Goal: Task Accomplishment & Management: Manage account settings

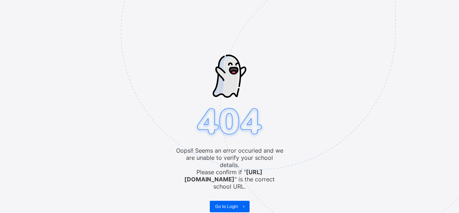
click at [237, 193] on img at bounding box center [308, 68] width 374 height 347
click at [238, 203] on span "Go to Login" at bounding box center [226, 205] width 23 height 5
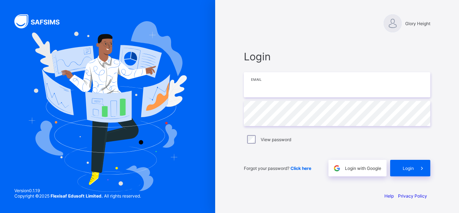
click at [319, 89] on input "email" at bounding box center [337, 84] width 187 height 25
type input "**********"
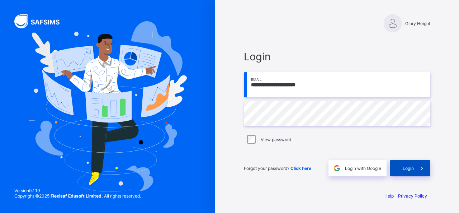
click at [410, 168] on span "Login" at bounding box center [408, 167] width 11 height 5
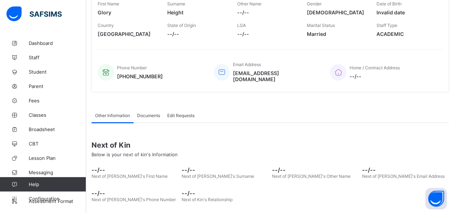
scroll to position [120, 0]
click at [37, 96] on link "Fees" at bounding box center [43, 100] width 86 height 14
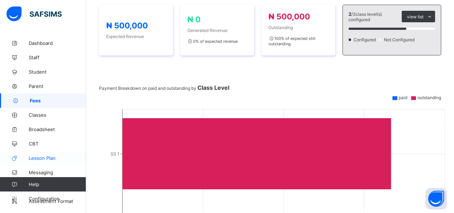
scroll to position [120, 0]
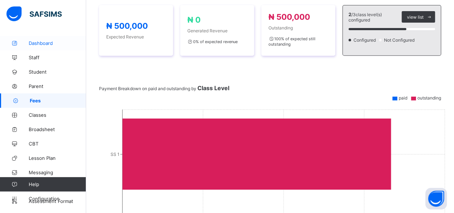
click at [32, 41] on span "Dashboard" at bounding box center [57, 43] width 57 height 6
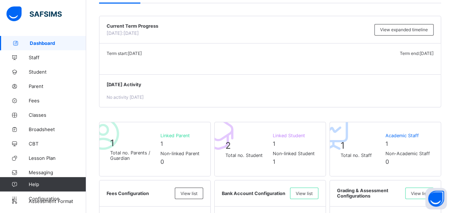
scroll to position [60, 0]
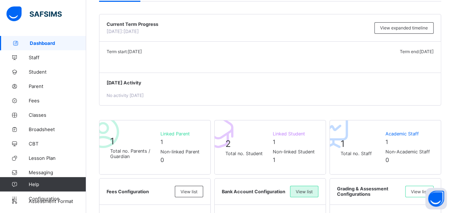
click at [310, 187] on div "View list" at bounding box center [304, 190] width 28 height 11
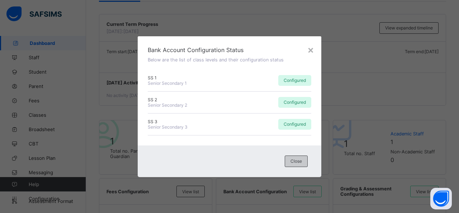
click at [300, 158] on div "Close" at bounding box center [296, 160] width 23 height 11
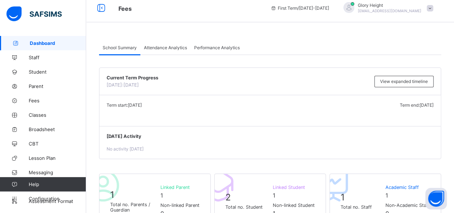
scroll to position [0, 0]
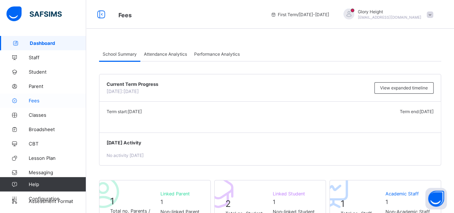
click at [47, 102] on span "Fees" at bounding box center [57, 101] width 57 height 6
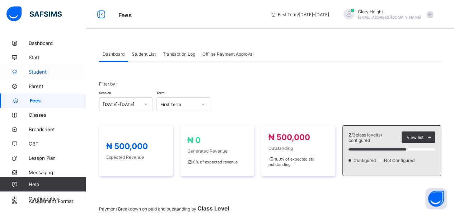
click at [50, 70] on span "Student" at bounding box center [57, 72] width 57 height 6
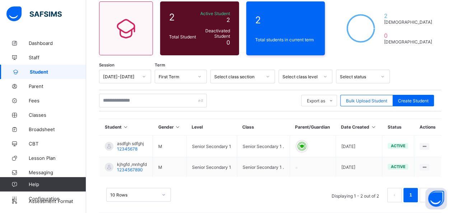
scroll to position [60, 0]
click at [51, 96] on link "Fees" at bounding box center [43, 100] width 86 height 14
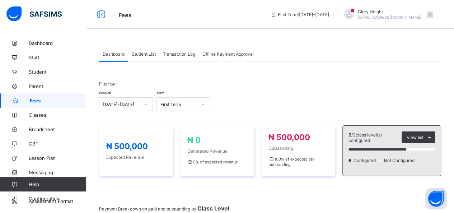
click at [140, 51] on span "Student List" at bounding box center [144, 53] width 24 height 5
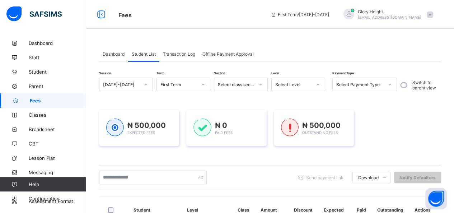
click at [188, 55] on span "Transaction Log" at bounding box center [179, 53] width 32 height 5
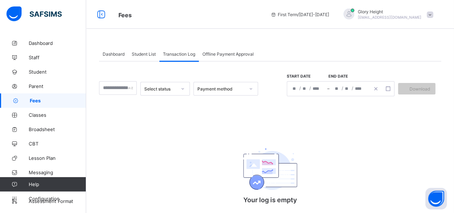
click at [224, 53] on span "Offline Payment Approval" at bounding box center [227, 53] width 51 height 5
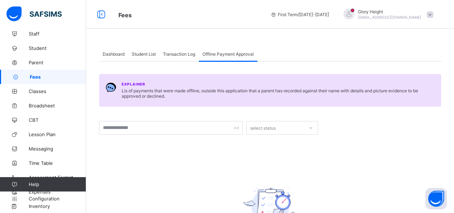
scroll to position [66, 0]
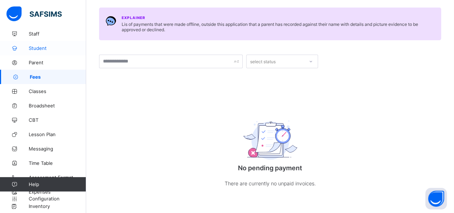
click at [38, 45] on span "Student" at bounding box center [57, 48] width 57 height 6
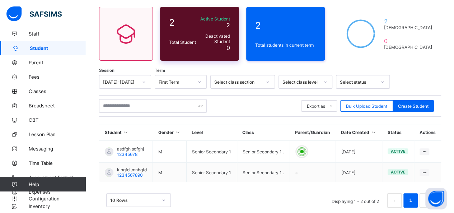
scroll to position [65, 0]
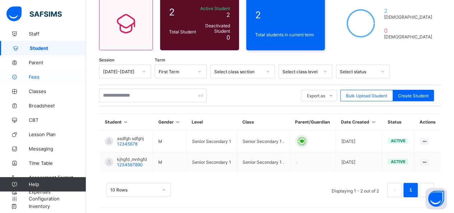
click at [41, 76] on span "Fees" at bounding box center [57, 77] width 57 height 6
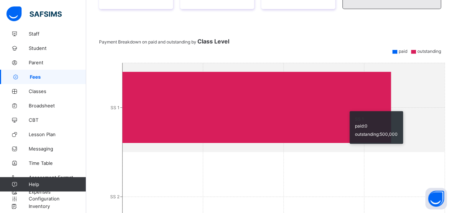
scroll to position [312, 0]
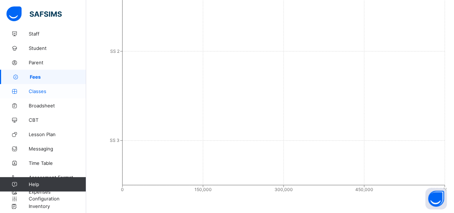
click at [44, 91] on span "Classes" at bounding box center [57, 91] width 57 height 6
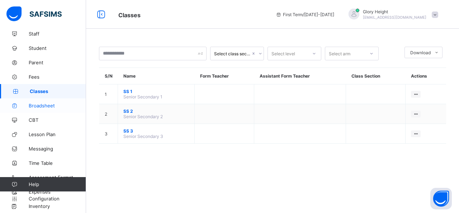
click at [33, 102] on link "Broadsheet" at bounding box center [43, 105] width 86 height 14
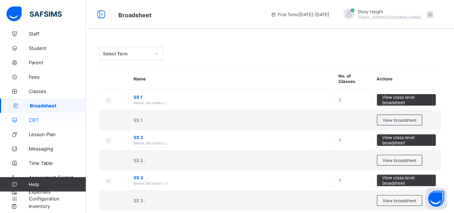
click at [39, 117] on span "CBT" at bounding box center [57, 120] width 57 height 6
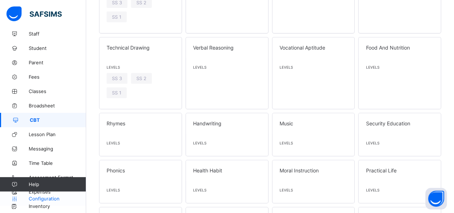
scroll to position [137, 0]
click at [38, 203] on link "Configuration" at bounding box center [43, 198] width 86 height 14
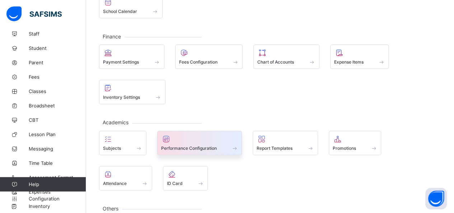
scroll to position [83, 0]
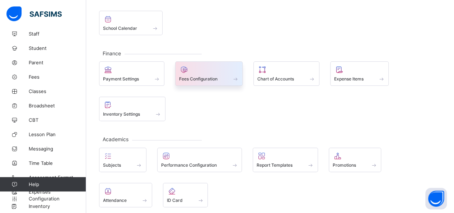
click at [212, 61] on div "Fees Configuration" at bounding box center [209, 73] width 68 height 24
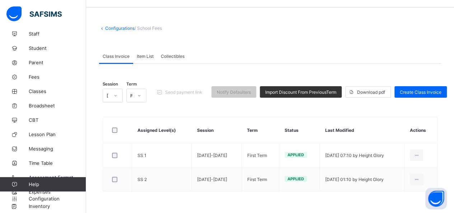
scroll to position [20, 0]
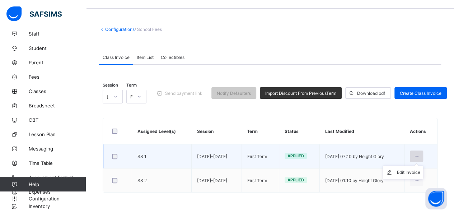
click at [423, 152] on div at bounding box center [416, 155] width 13 height 11
click at [287, 153] on span "Applied" at bounding box center [295, 155] width 17 height 5
click at [241, 155] on td "First Term" at bounding box center [259, 156] width 37 height 24
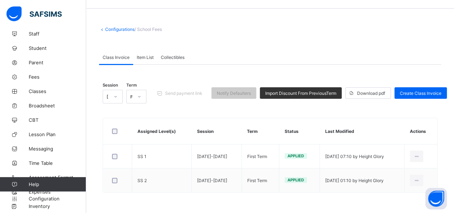
click at [169, 58] on span "Collectibles" at bounding box center [173, 57] width 24 height 5
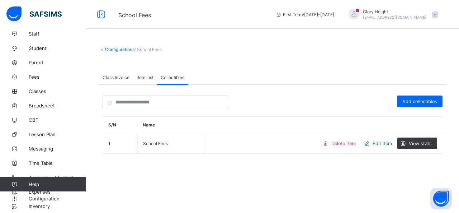
click at [147, 78] on span "Item List" at bounding box center [145, 77] width 17 height 5
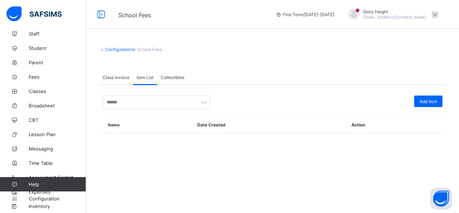
click at [126, 76] on span "Class Invoice" at bounding box center [116, 77] width 27 height 5
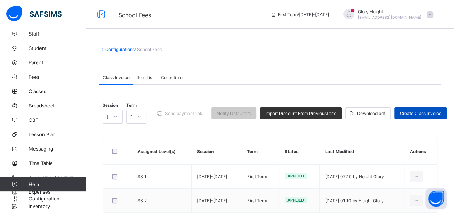
click at [435, 113] on span "Create Class Invoice" at bounding box center [421, 112] width 42 height 5
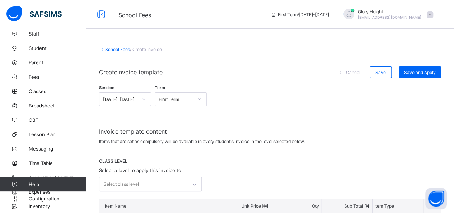
click at [122, 47] on link "School Fees" at bounding box center [117, 49] width 25 height 5
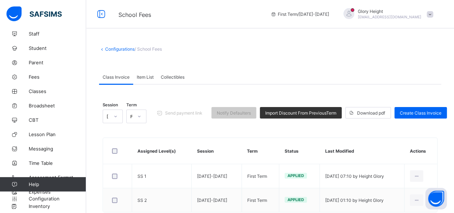
scroll to position [20, 0]
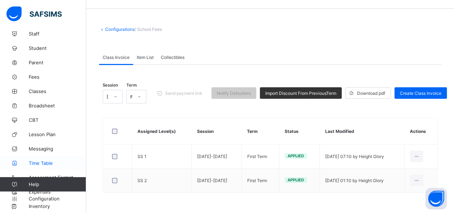
click at [42, 156] on link "Time Table" at bounding box center [43, 163] width 86 height 14
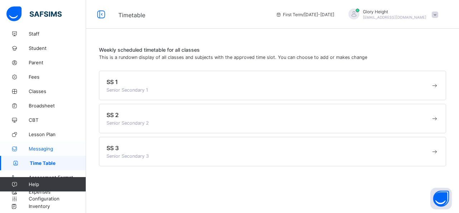
click at [44, 146] on span "Messaging" at bounding box center [57, 149] width 57 height 6
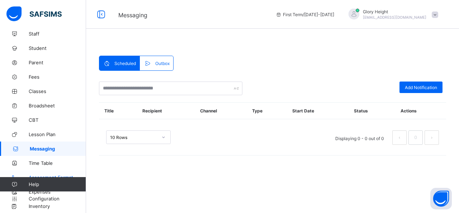
click at [40, 174] on span "Assessment Format" at bounding box center [57, 177] width 57 height 6
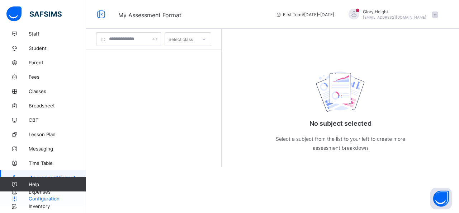
click at [43, 205] on link "Configuration" at bounding box center [43, 198] width 86 height 14
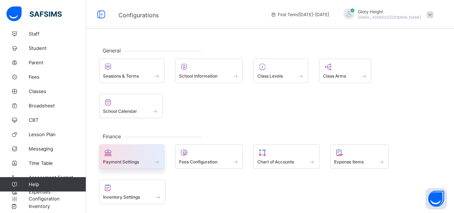
click at [146, 157] on span at bounding box center [131, 158] width 57 height 2
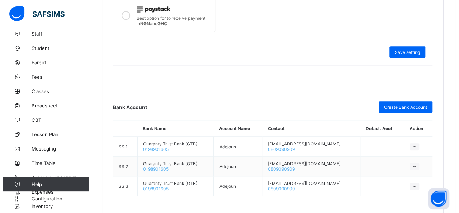
scroll to position [289, 0]
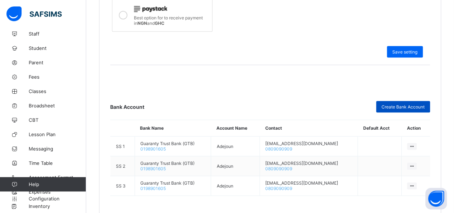
click at [427, 101] on div "Create Bank Account" at bounding box center [403, 106] width 54 height 11
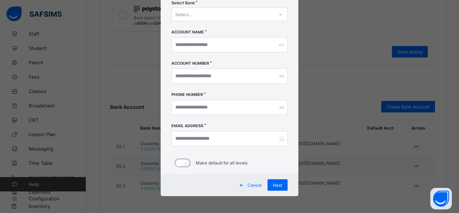
scroll to position [0, 0]
